Goal: Task Accomplishment & Management: Use online tool/utility

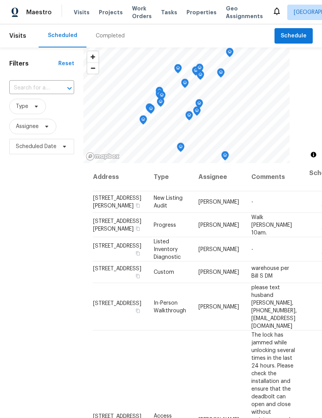
click at [116, 37] on div "Completed" at bounding box center [110, 36] width 29 height 8
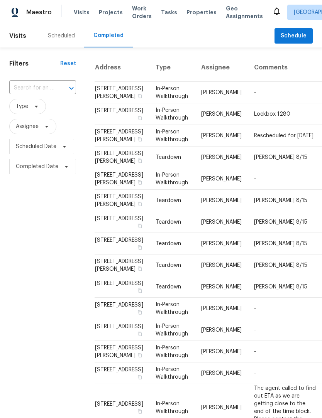
click at [65, 42] on div "Scheduled" at bounding box center [61, 35] width 45 height 23
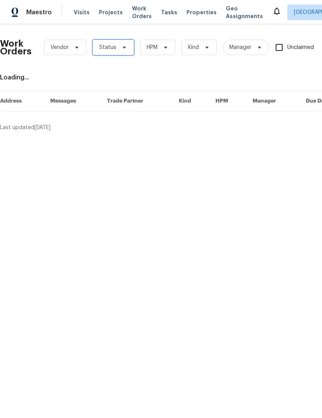
click at [113, 47] on span "Status" at bounding box center [107, 48] width 17 height 8
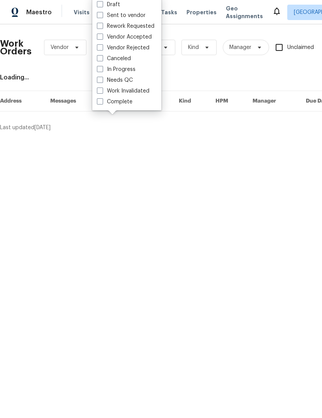
click at [124, 79] on label "Needs QC" at bounding box center [115, 80] width 36 height 8
click at [102, 79] on input "Needs QC" at bounding box center [99, 78] width 5 height 5
checkbox input "true"
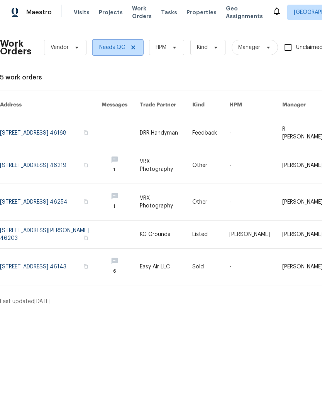
click at [133, 48] on icon at bounding box center [133, 47] width 4 height 4
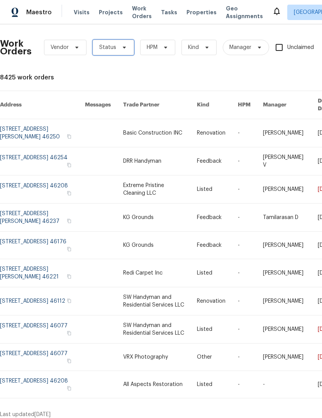
click at [114, 50] on span "Status" at bounding box center [107, 48] width 17 height 8
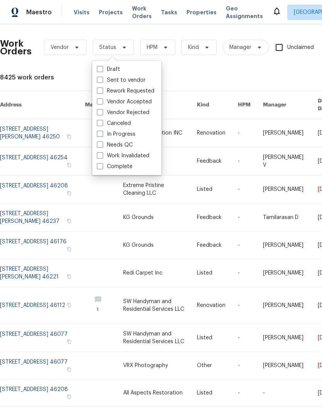
click at [122, 134] on label "In Progress" at bounding box center [116, 134] width 39 height 8
click at [102, 134] on input "In Progress" at bounding box center [99, 132] width 5 height 5
checkbox input "true"
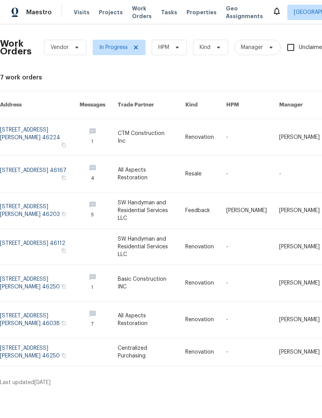
click at [37, 304] on link at bounding box center [39, 319] width 79 height 36
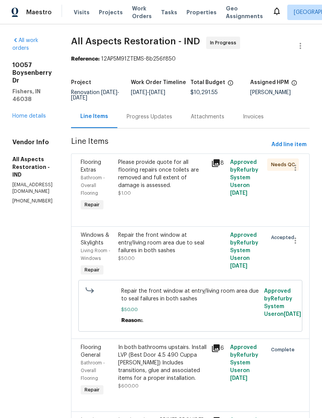
click at [171, 121] on div "Progress Updates" at bounding box center [148, 117] width 45 height 8
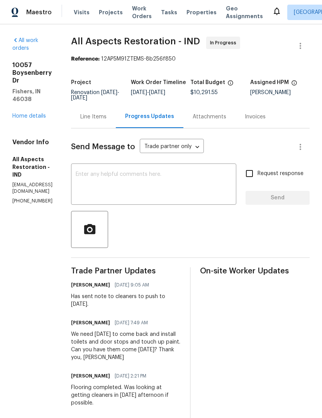
click at [110, 189] on textarea at bounding box center [154, 185] width 156 height 27
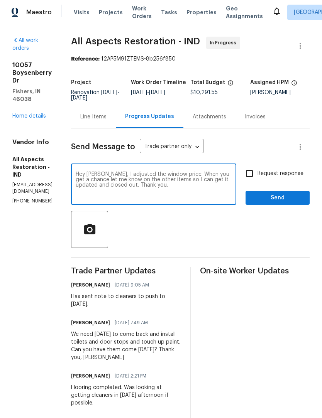
type textarea "Hey Mary, I adjusted the window price. When you get a chance let me know on the…"
click at [251, 229] on div at bounding box center [190, 229] width 238 height 37
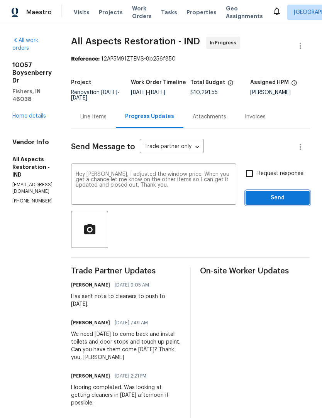
click at [276, 203] on span "Send" at bounding box center [277, 198] width 52 height 10
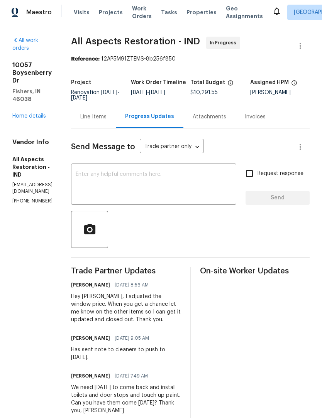
click at [143, 15] on span "Work Orders" at bounding box center [142, 12] width 20 height 15
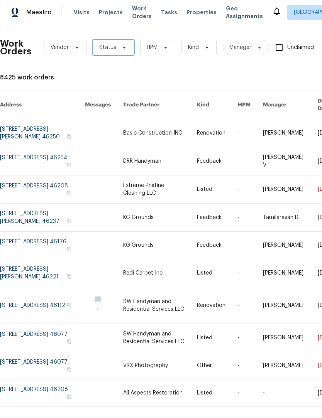
click at [116, 49] on span "Status" at bounding box center [113, 47] width 41 height 15
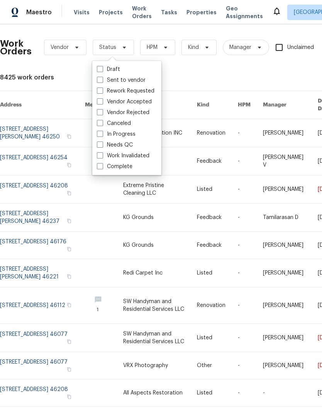
click at [129, 142] on label "Needs QC" at bounding box center [115, 145] width 36 height 8
click at [102, 142] on input "Needs QC" at bounding box center [99, 143] width 5 height 5
checkbox input "true"
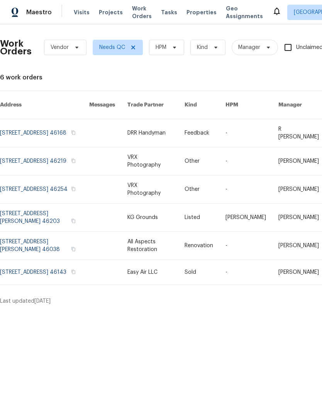
click at [28, 234] on link at bounding box center [44, 246] width 89 height 28
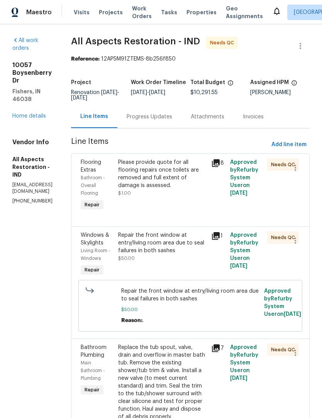
click at [173, 178] on div "Please provide quote for all flooring repairs once toilets are removed and full…" at bounding box center [162, 173] width 89 height 31
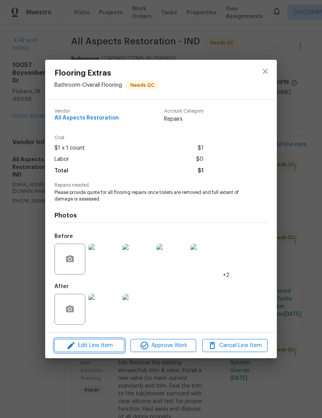
click at [69, 347] on icon "button" at bounding box center [70, 345] width 9 height 9
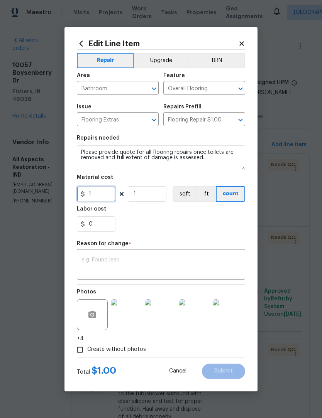
click at [97, 194] on input "1" at bounding box center [96, 193] width 39 height 15
type input "805"
click at [145, 225] on div "0" at bounding box center [161, 223] width 168 height 15
click at [93, 264] on textarea at bounding box center [160, 265] width 159 height 16
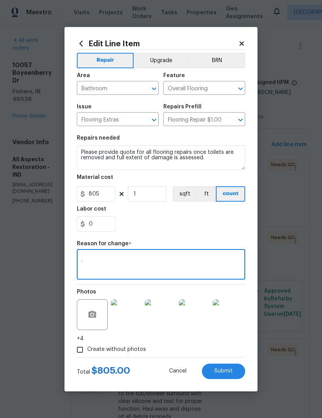
type textarea "."
click at [153, 226] on div "0" at bounding box center [161, 223] width 168 height 15
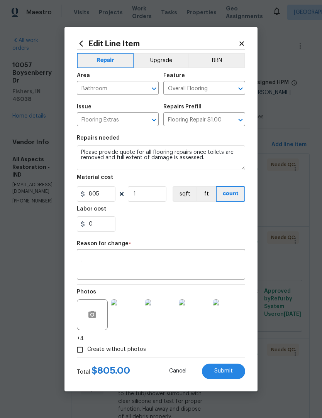
click at [229, 370] on span "Submit" at bounding box center [223, 371] width 19 height 6
type input "1"
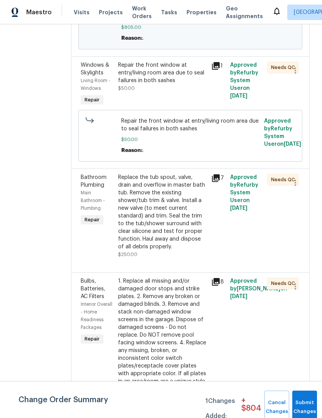
scroll to position [229, 0]
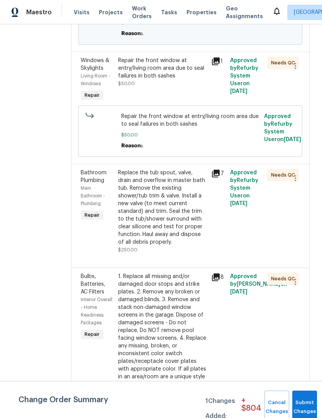
click at [153, 227] on div "Replace the tub spout, valve, drain and overflow in master bath tub. Remove the…" at bounding box center [162, 207] width 89 height 77
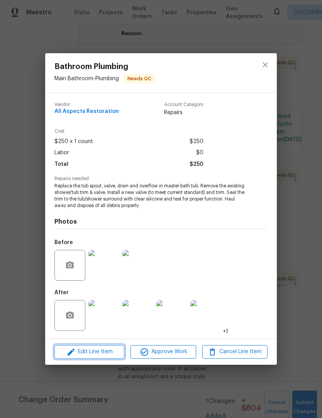
click at [72, 351] on icon "button" at bounding box center [70, 351] width 7 height 7
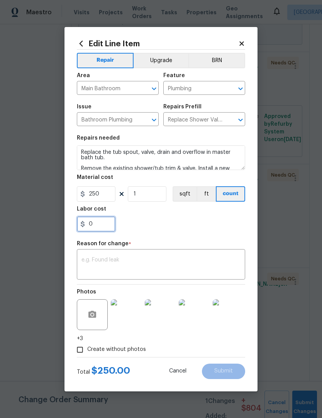
click at [97, 225] on input "0" at bounding box center [96, 223] width 39 height 15
type input "300"
click at [182, 261] on textarea at bounding box center [160, 265] width 159 height 16
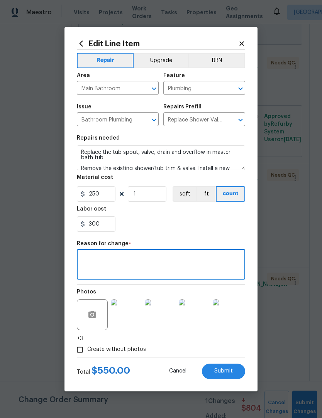
type textarea "."
click at [146, 226] on div "300" at bounding box center [161, 223] width 168 height 15
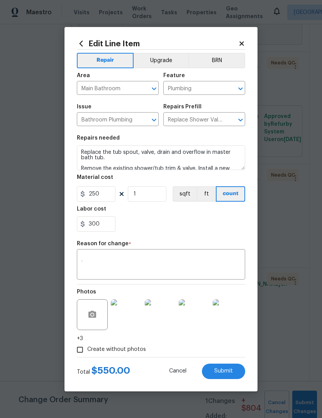
click at [233, 372] on button "Submit" at bounding box center [223, 371] width 43 height 15
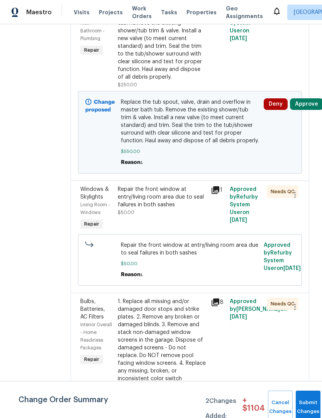
scroll to position [284, 0]
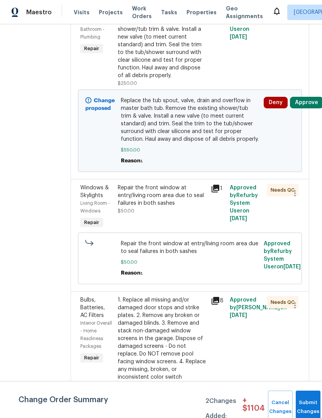
click at [139, 207] on div "Repair the front window at entry/living room area due to seal failures in both …" at bounding box center [162, 195] width 89 height 23
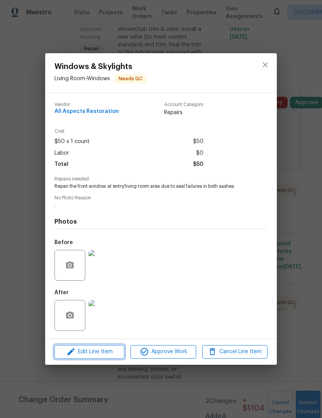
click at [69, 352] on icon "button" at bounding box center [70, 351] width 9 height 9
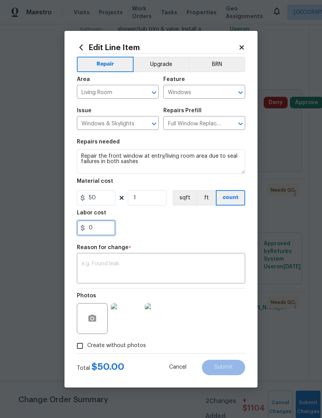
click at [101, 232] on input "0" at bounding box center [96, 227] width 39 height 15
type input "150"
click at [92, 272] on textarea at bounding box center [160, 269] width 159 height 16
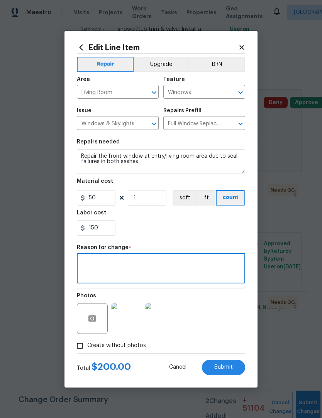
type textarea "."
click at [138, 229] on div "150" at bounding box center [161, 227] width 168 height 15
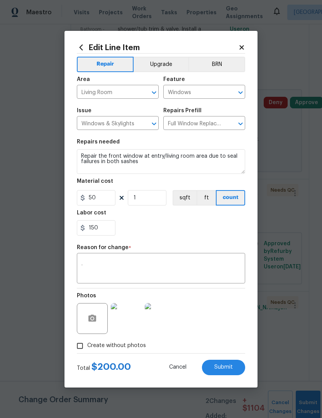
click at [233, 365] on button "Submit" at bounding box center [223, 367] width 43 height 15
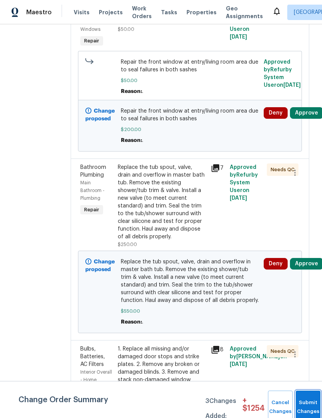
click at [302, 402] on button "Submit Changes" at bounding box center [307, 407] width 25 height 33
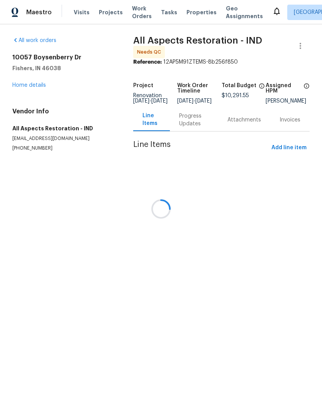
scroll to position [0, 0]
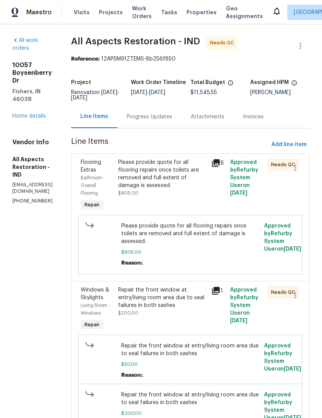
click at [139, 184] on div "Please provide quote for all flooring repairs once toilets are removed and full…" at bounding box center [162, 173] width 89 height 31
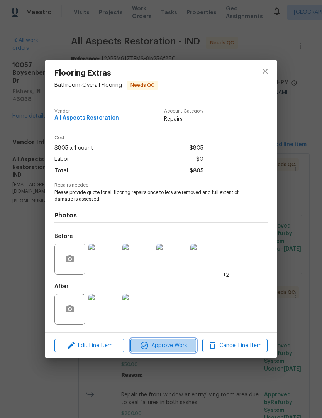
click at [172, 346] on span "Approve Work" at bounding box center [163, 346] width 61 height 10
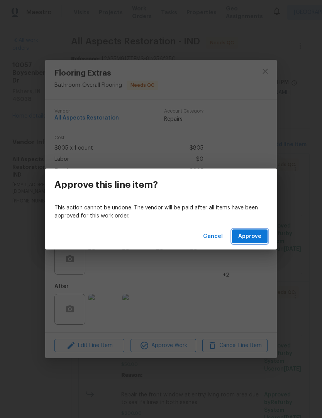
click at [260, 237] on span "Approve" at bounding box center [249, 237] width 23 height 10
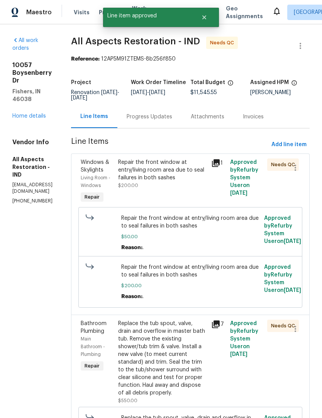
click at [138, 180] on div "Repair the front window at entry/living room area due to seal failures in both …" at bounding box center [162, 169] width 89 height 23
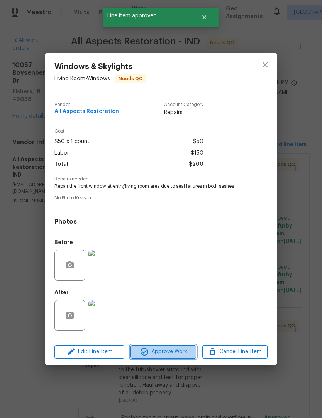
click at [168, 355] on span "Approve Work" at bounding box center [163, 352] width 61 height 10
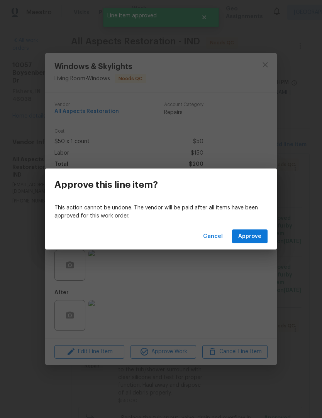
click at [262, 237] on button "Approve" at bounding box center [249, 236] width 35 height 14
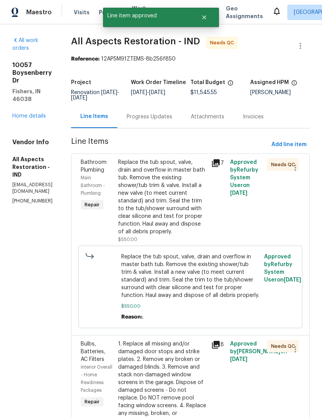
click at [141, 208] on div "Replace the tub spout, valve, drain and overflow in master bath tub. Remove the…" at bounding box center [162, 196] width 89 height 77
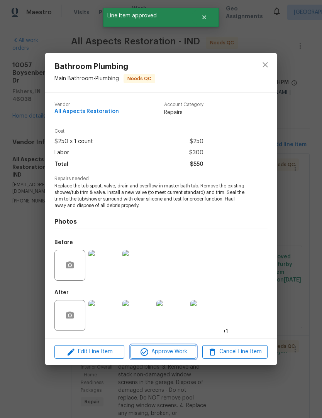
click at [167, 353] on span "Approve Work" at bounding box center [163, 352] width 61 height 10
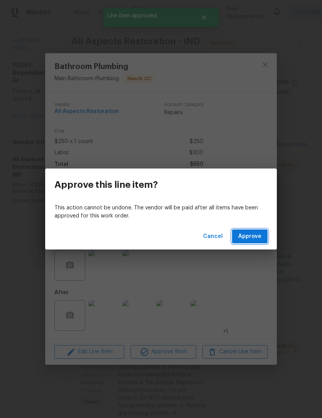
click at [258, 238] on span "Approve" at bounding box center [249, 237] width 23 height 10
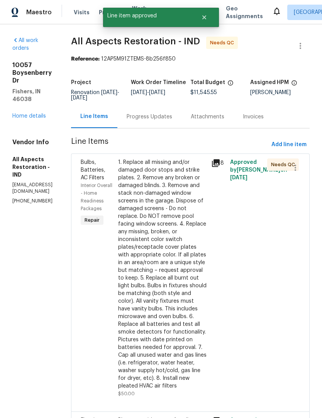
click at [150, 235] on div "1. Replace all missing and/or damaged door stops and strike plates. 2. Remove a…" at bounding box center [162, 273] width 89 height 231
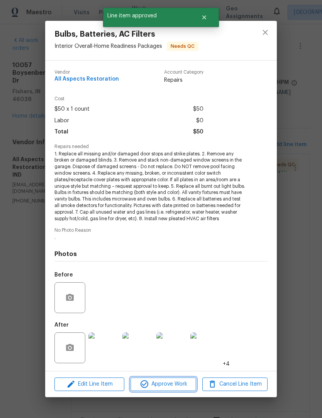
click at [172, 385] on span "Approve Work" at bounding box center [163, 384] width 61 height 10
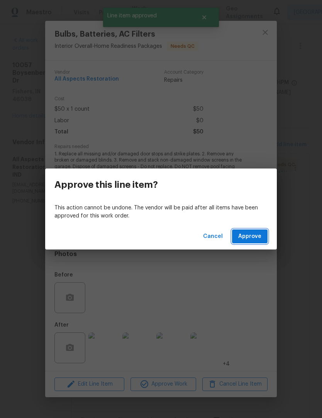
click at [259, 238] on span "Approve" at bounding box center [249, 237] width 23 height 10
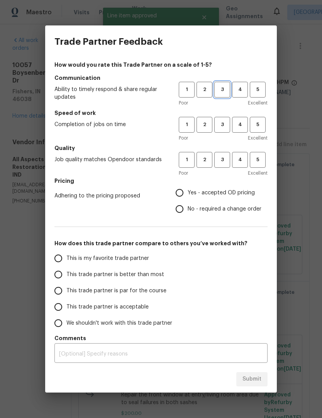
click at [225, 91] on span "3" at bounding box center [222, 89] width 14 height 9
click at [226, 123] on span "3" at bounding box center [222, 124] width 14 height 9
click at [227, 162] on span "3" at bounding box center [222, 159] width 14 height 9
click at [182, 192] on input "Yes - accepted OD pricing" at bounding box center [179, 193] width 16 height 16
radio input "true"
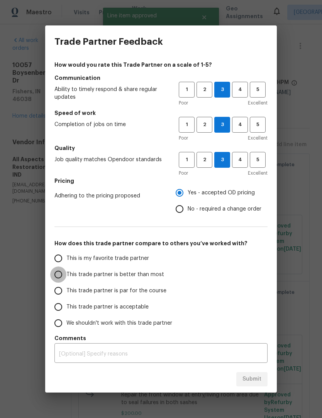
click at [58, 277] on input "This trade partner is better than most" at bounding box center [58, 274] width 16 height 16
click at [260, 374] on span "Submit" at bounding box center [251, 379] width 19 height 10
radio input "true"
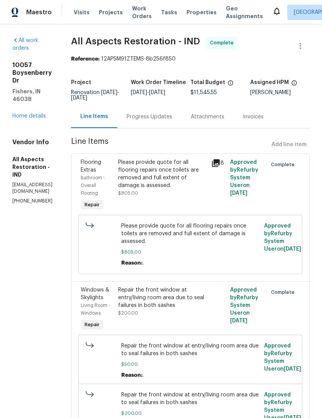
click at [20, 113] on link "Home details" at bounding box center [29, 115] width 34 height 5
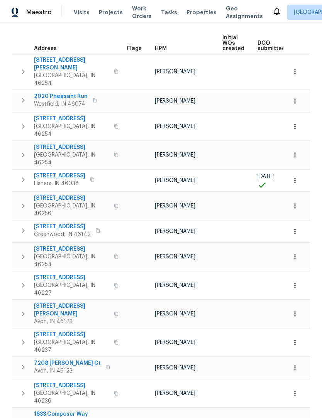
scroll to position [105, 0]
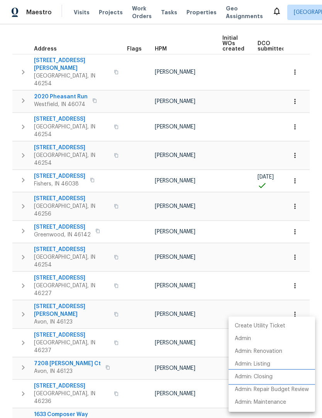
click at [264, 379] on p "Admin: Closing" at bounding box center [253, 377] width 38 height 8
